Goal: Find specific page/section: Find specific page/section

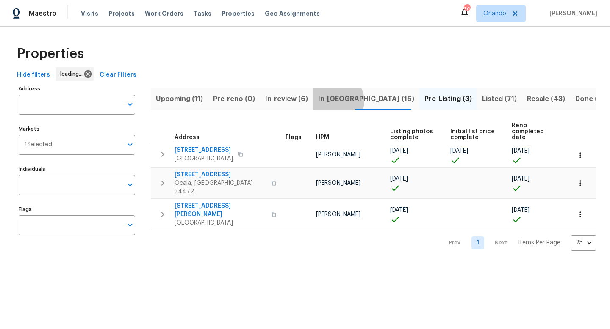
click at [331, 101] on span "In-reno (16)" at bounding box center [366, 99] width 96 height 12
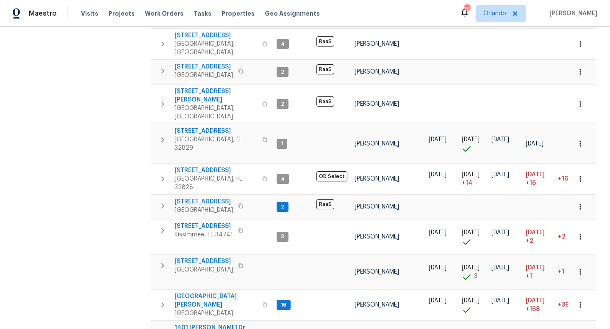
scroll to position [298, 0]
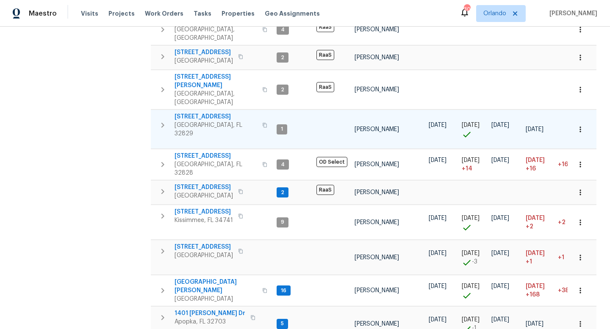
click at [162, 123] on icon "button" at bounding box center [162, 125] width 3 height 5
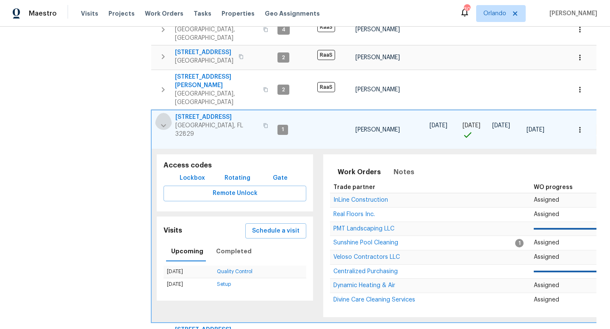
click at [162, 121] on icon "button" at bounding box center [163, 126] width 10 height 10
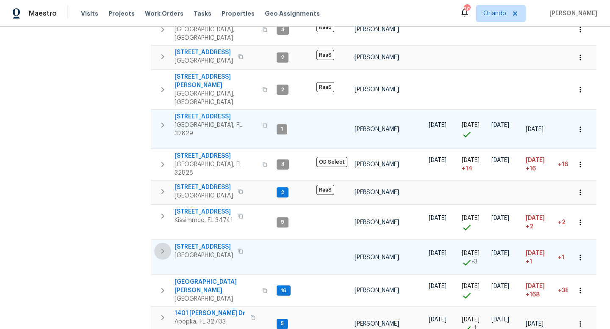
click at [161, 249] on icon "button" at bounding box center [162, 251] width 3 height 5
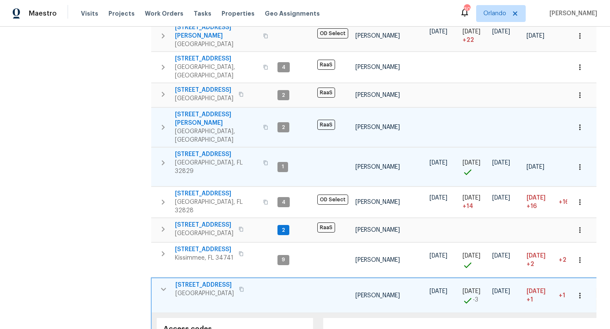
scroll to position [0, 0]
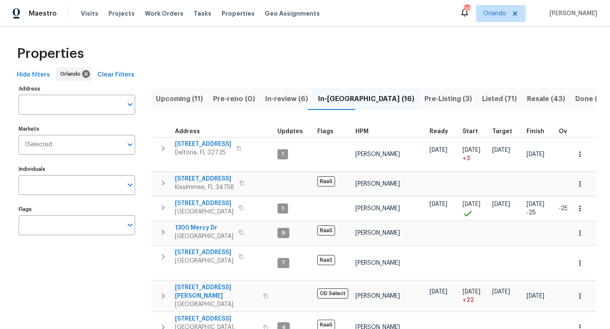
click at [424, 98] on span "Pre-Listing (3)" at bounding box center [447, 99] width 47 height 12
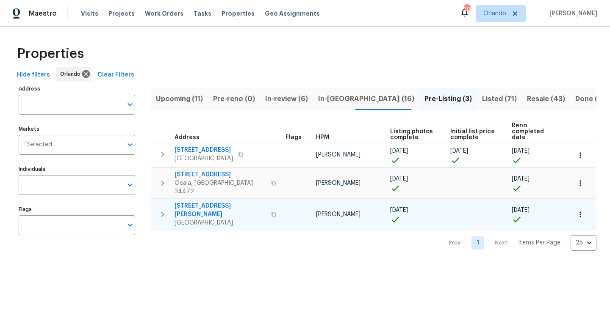
click at [161, 210] on icon "button" at bounding box center [162, 215] width 10 height 10
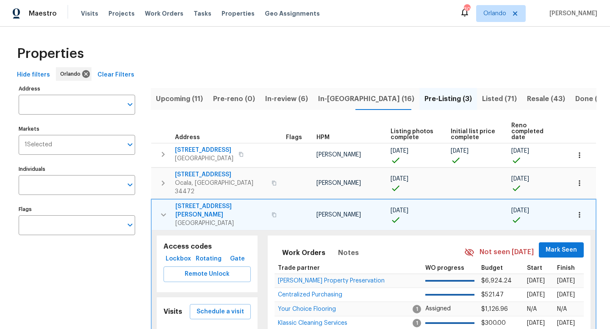
click at [193, 202] on span "1041 Hamilton Ave" at bounding box center [220, 210] width 91 height 17
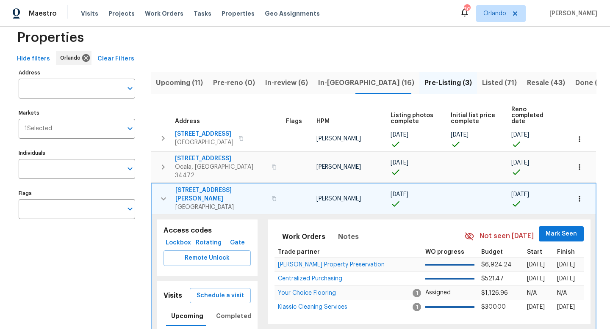
scroll to position [17, 0]
click at [163, 193] on icon "button" at bounding box center [163, 198] width 10 height 10
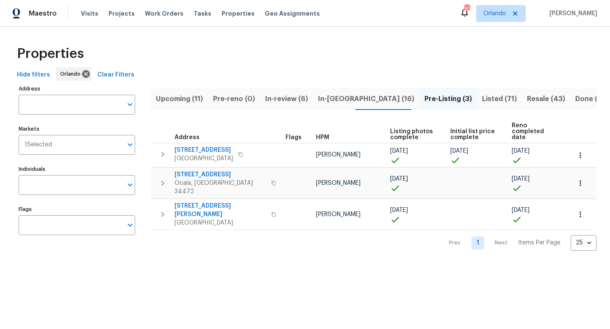
scroll to position [0, 0]
click at [161, 178] on icon "button" at bounding box center [162, 183] width 10 height 10
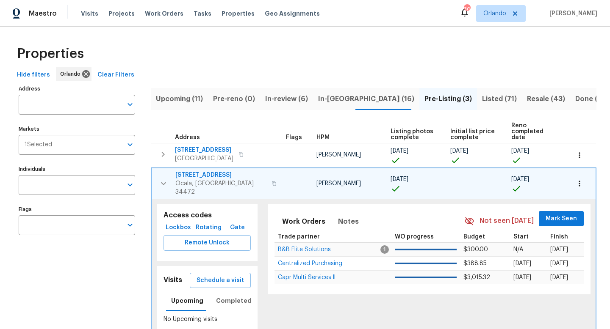
click at [205, 171] on span "7 Dogwood Trl" at bounding box center [220, 175] width 91 height 8
click at [160, 179] on icon "button" at bounding box center [163, 184] width 10 height 10
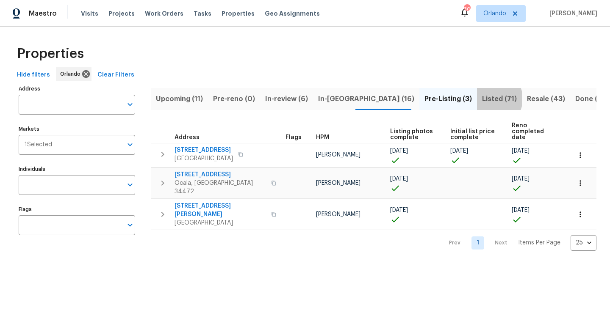
click at [482, 99] on span "Listed (71)" at bounding box center [499, 99] width 35 height 12
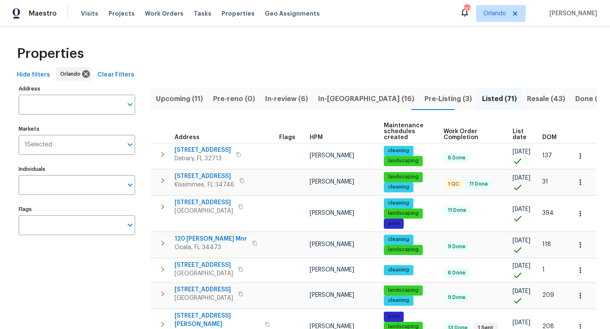
click at [515, 139] on span "List date" at bounding box center [519, 135] width 15 height 12
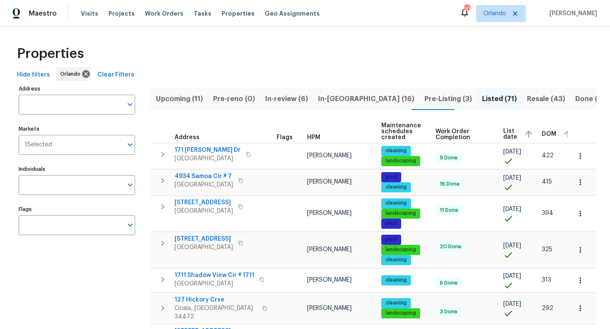
click at [503, 135] on span "List date" at bounding box center [510, 134] width 14 height 12
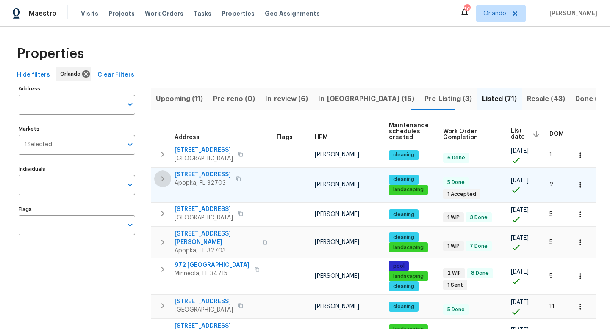
click at [165, 181] on icon "button" at bounding box center [162, 179] width 10 height 10
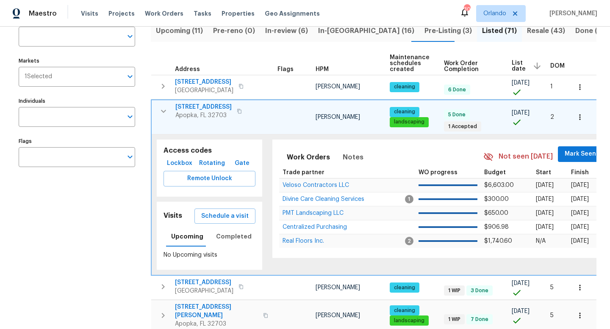
scroll to position [89, 0]
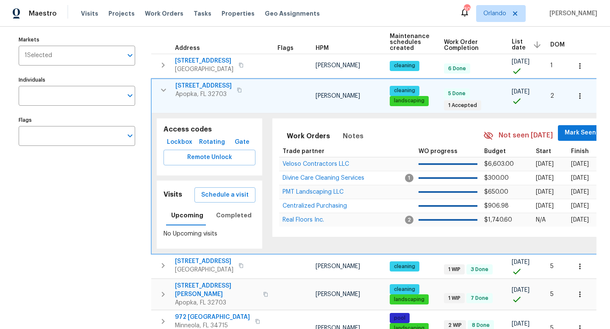
click at [217, 87] on span "1906 Sunbow Ave" at bounding box center [203, 86] width 56 height 8
click at [165, 89] on icon "button" at bounding box center [163, 89] width 5 height 3
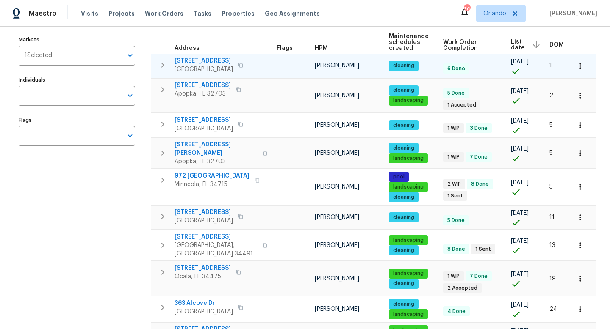
click at [164, 66] on icon "button" at bounding box center [162, 65] width 10 height 10
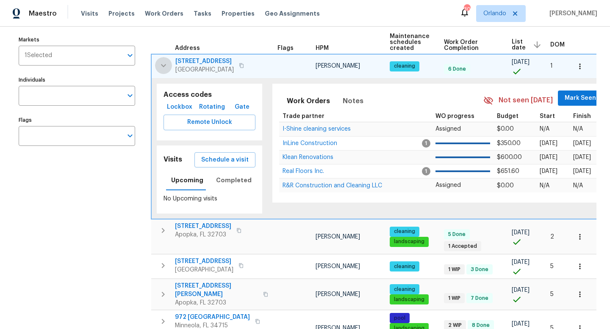
click at [165, 67] on icon "button" at bounding box center [163, 66] width 10 height 10
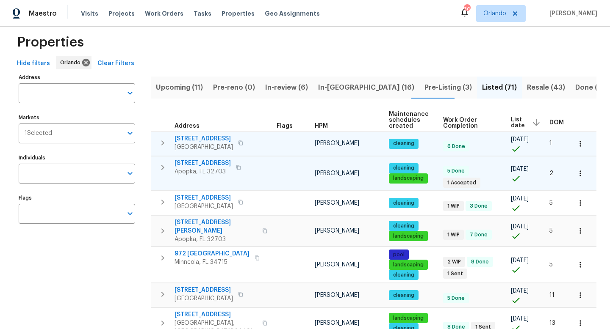
scroll to position [0, 0]
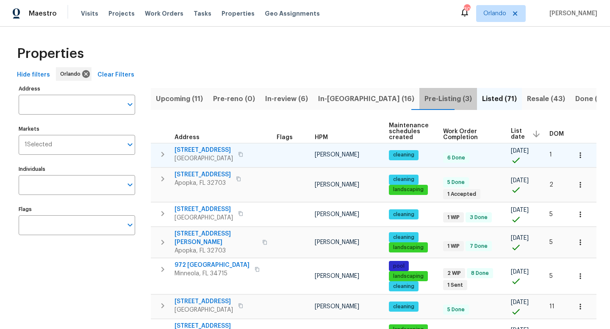
click at [424, 100] on span "Pre-Listing (3)" at bounding box center [447, 99] width 47 height 12
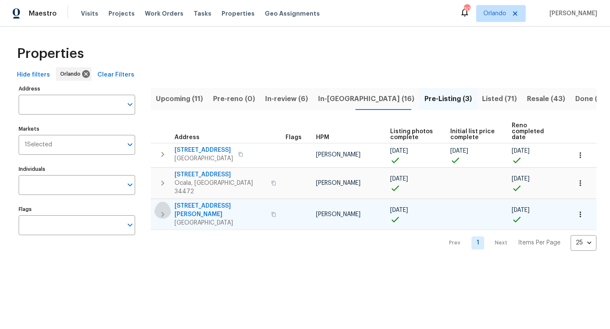
click at [163, 210] on icon "button" at bounding box center [162, 215] width 10 height 10
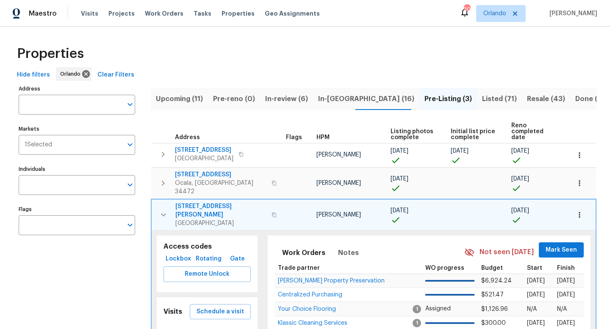
scroll to position [56, 0]
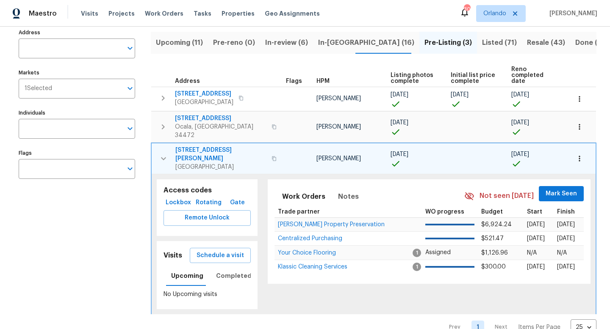
click at [218, 146] on span "1041 Hamilton Ave" at bounding box center [220, 154] width 91 height 17
click at [163, 157] on icon "button" at bounding box center [163, 158] width 5 height 3
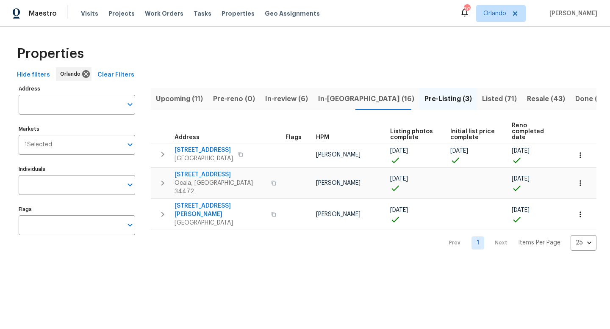
scroll to position [0, 0]
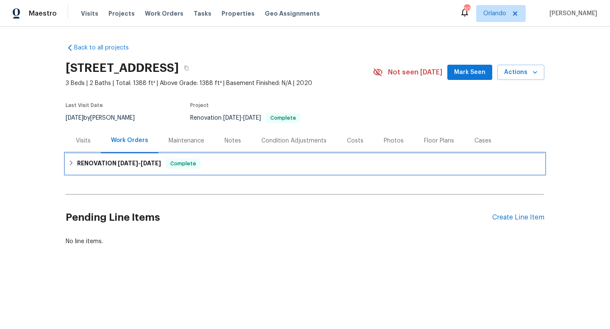
click at [72, 165] on icon at bounding box center [71, 163] width 6 height 6
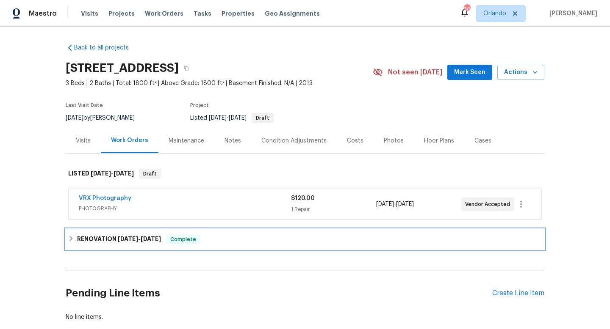
click at [75, 238] on div "RENOVATION 8/25/25 - 9/25/25 Complete" at bounding box center [304, 239] width 473 height 10
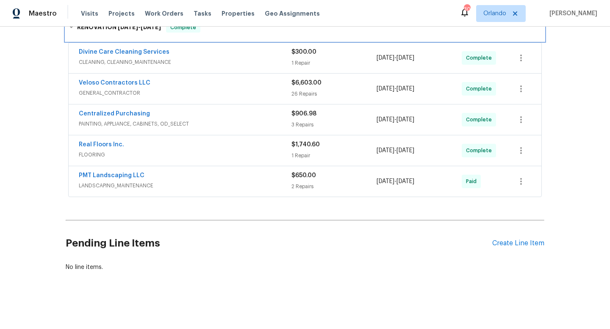
scroll to position [179, 0]
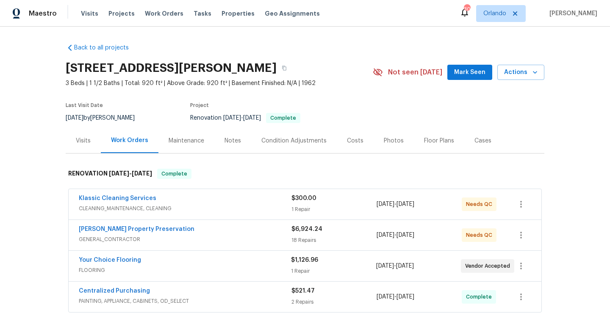
click at [130, 226] on span "[PERSON_NAME] Property Preservation" at bounding box center [137, 229] width 116 height 8
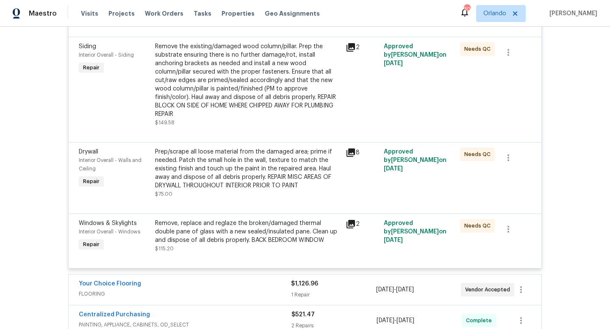
scroll to position [1564, 0]
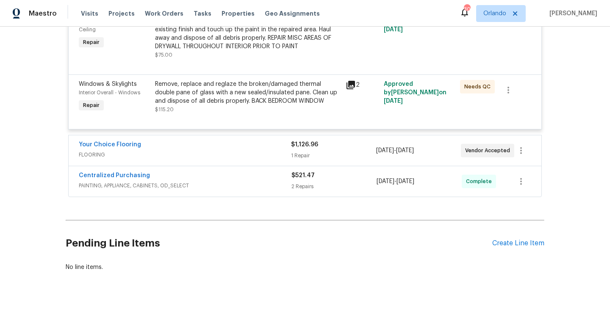
click at [206, 184] on span "PAINTING, APPLIANCE, CABINETS, OD_SELECT" at bounding box center [185, 186] width 212 height 8
